Goal: Task Accomplishment & Management: Manage account settings

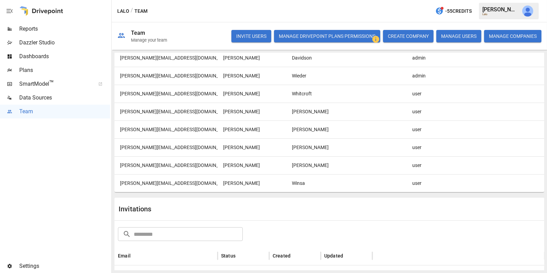
scroll to position [82, 0]
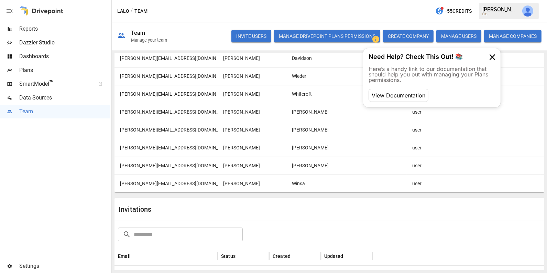
click at [330, 36] on button "Manage Drivepoint Plans Permissions" at bounding box center [327, 36] width 106 height 12
click at [167, 159] on div "[PERSON_NAME][EMAIL_ADDRESS][DOMAIN_NAME]" at bounding box center [165, 165] width 103 height 18
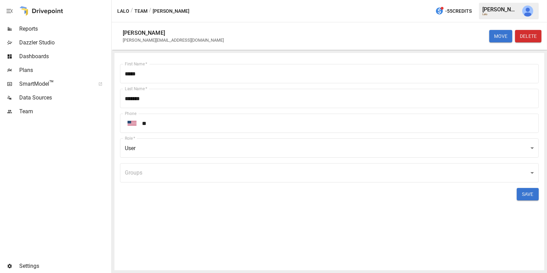
click at [173, 41] on div "[PERSON_NAME][EMAIL_ADDRESS][DOMAIN_NAME]" at bounding box center [175, 39] width 104 height 5
copy div "[PERSON_NAME][EMAIL_ADDRESS][DOMAIN_NAME] MOVE DELETE First Name   *"
click at [145, 11] on button "Team" at bounding box center [140, 11] width 13 height 9
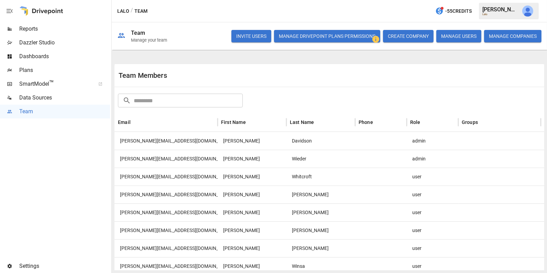
scroll to position [107, 0]
